Goal: Task Accomplishment & Management: Manage account settings

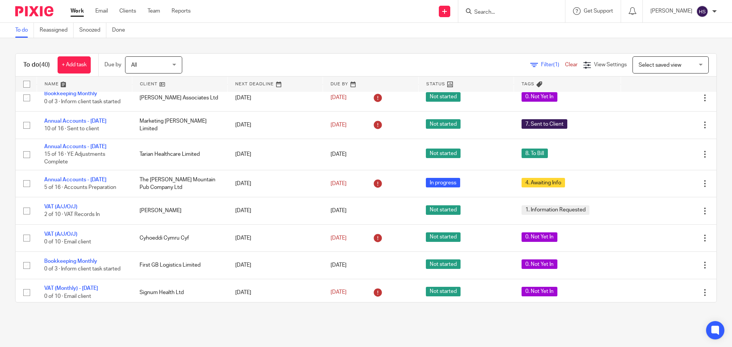
scroll to position [343, 0]
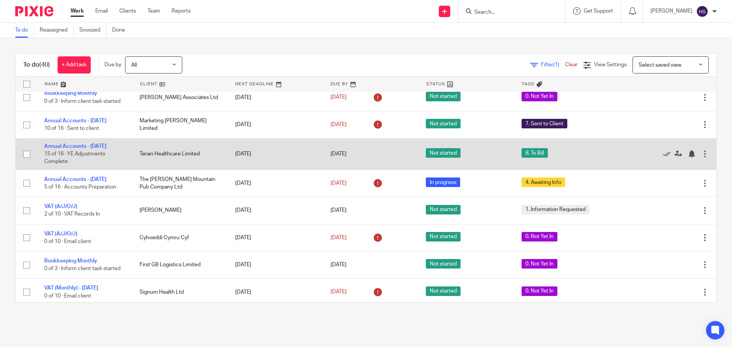
click at [82, 154] on td "Annual Accounts - November 2024 15 of 16 · YE Adjustments Complete" at bounding box center [84, 153] width 95 height 31
click at [82, 147] on td "Annual Accounts - November 2024 15 of 16 · YE Adjustments Complete" at bounding box center [84, 153] width 95 height 31
click at [80, 148] on link "Annual Accounts - [DATE]" at bounding box center [75, 146] width 62 height 5
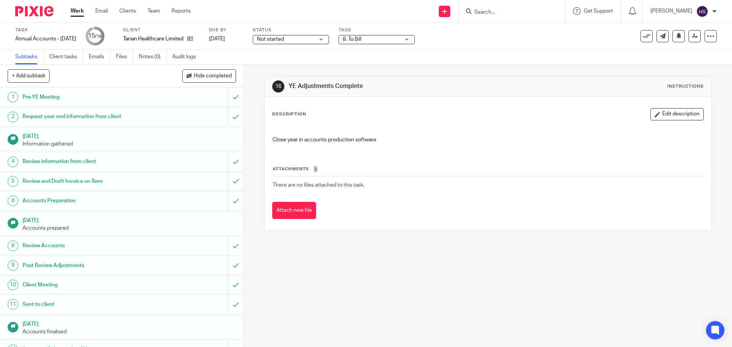
scroll to position [77, 0]
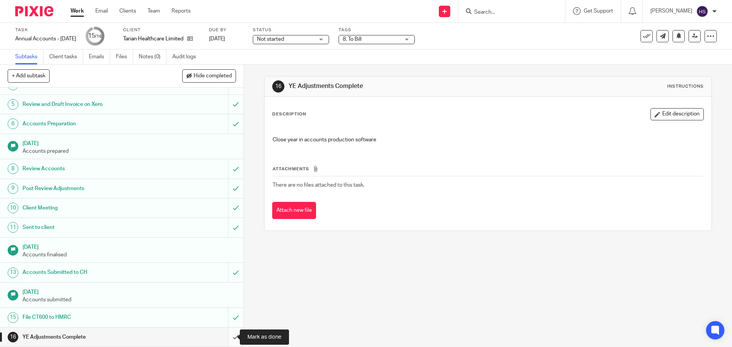
click at [224, 336] on input "submit" at bounding box center [122, 337] width 244 height 19
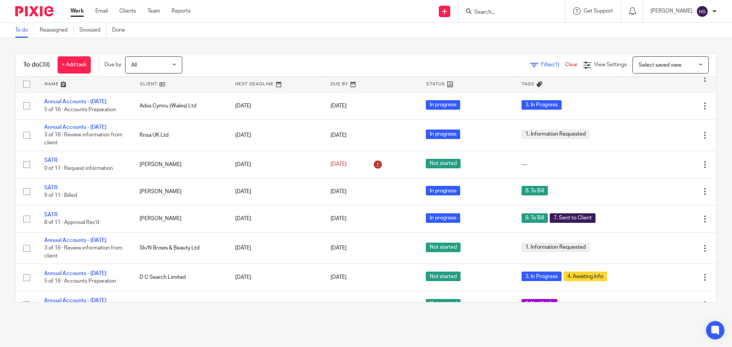
scroll to position [744, 0]
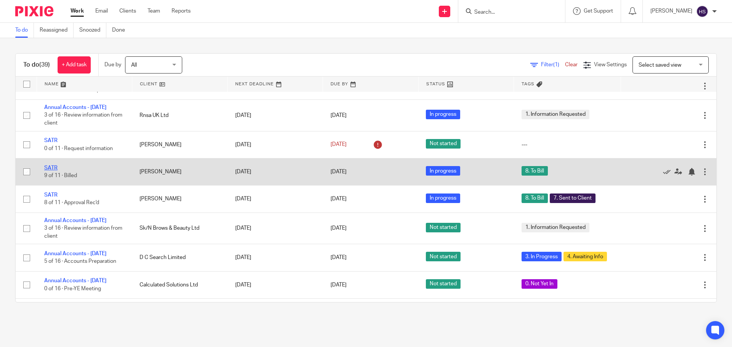
click at [49, 171] on link "SATR" at bounding box center [50, 167] width 13 height 5
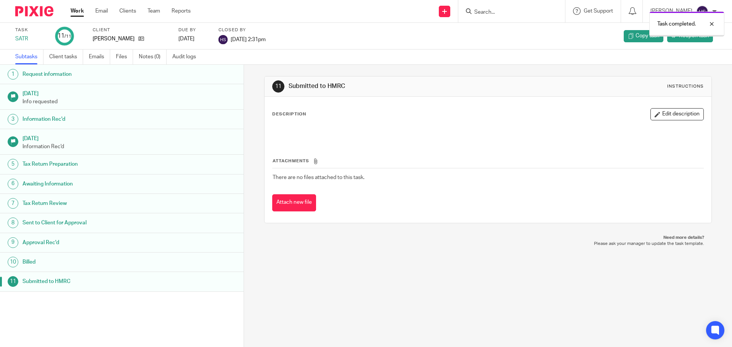
click at [38, 15] on img at bounding box center [34, 11] width 38 height 10
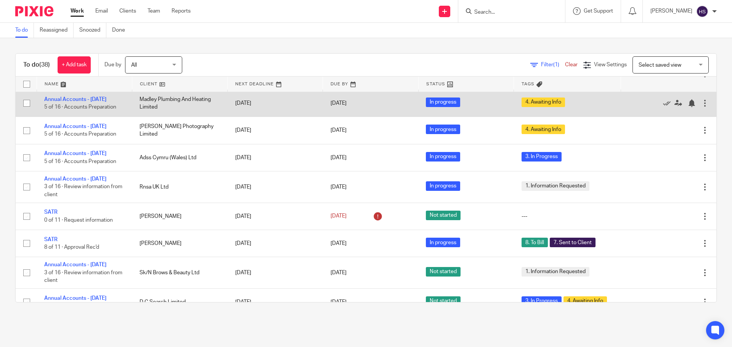
scroll to position [762, 0]
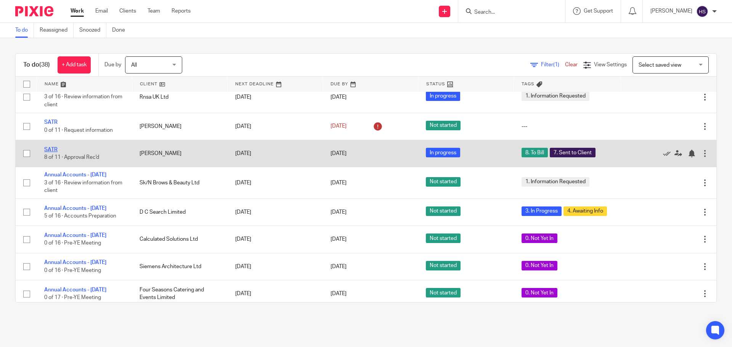
click at [48, 152] on link "SATR" at bounding box center [50, 149] width 13 height 5
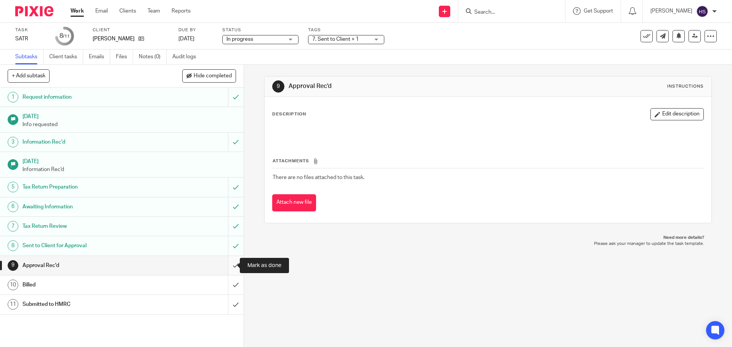
click at [226, 265] on input "submit" at bounding box center [122, 265] width 244 height 19
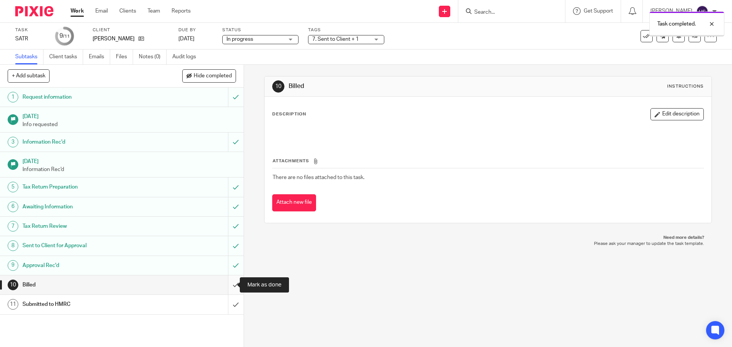
click at [233, 286] on input "submit" at bounding box center [122, 285] width 244 height 19
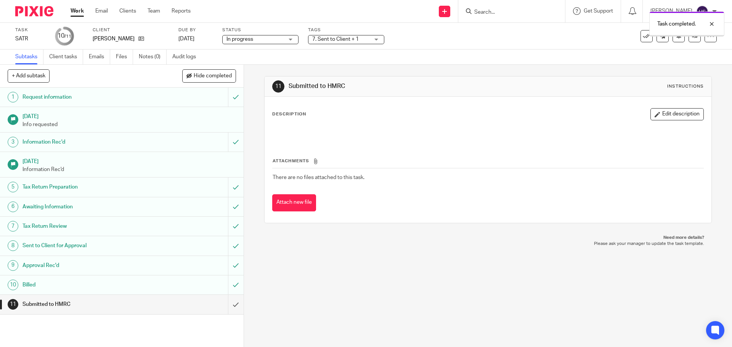
click at [337, 36] on span "7. Sent to Client + 1" at bounding box center [340, 39] width 57 height 8
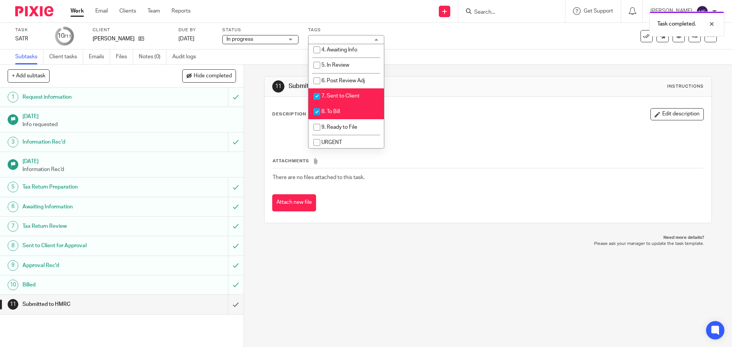
scroll to position [76, 0]
click at [353, 106] on li "8. To Bill" at bounding box center [345, 107] width 75 height 16
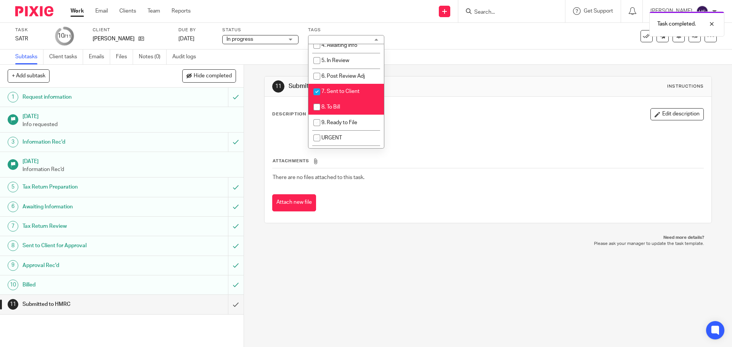
checkbox input "false"
click at [342, 121] on span "9. Ready to File" at bounding box center [339, 122] width 36 height 5
checkbox input "true"
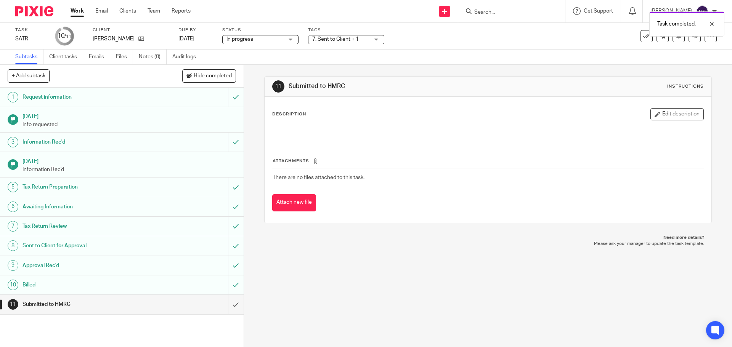
click at [484, 58] on div "Subtasks Client tasks Emails Files Notes (0) Audit logs" at bounding box center [366, 57] width 732 height 15
drag, startPoint x: 42, startPoint y: 13, endPoint x: 202, endPoint y: 82, distance: 174.5
click at [42, 12] on img at bounding box center [34, 11] width 38 height 10
